Goal: Information Seeking & Learning: Learn about a topic

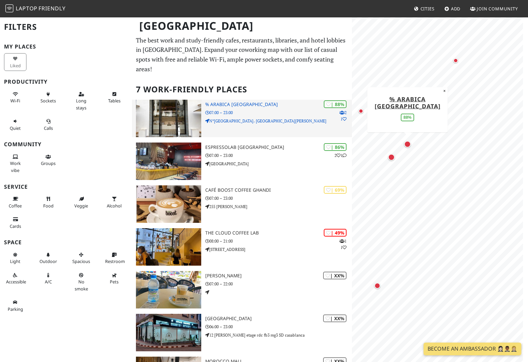
click at [236, 102] on h3 "% Arabica [GEOGRAPHIC_DATA]" at bounding box center [278, 105] width 147 height 6
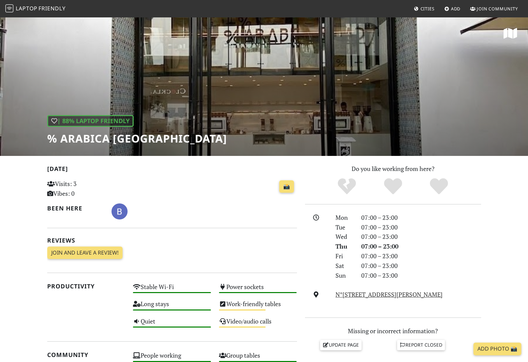
click at [268, 94] on div "| 88% Laptop Friendly % Arabica Casablanca" at bounding box center [264, 86] width 528 height 139
